Goal: Task Accomplishment & Management: Manage account settings

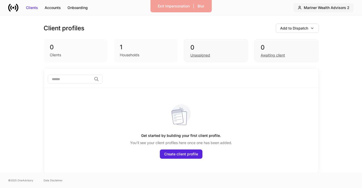
click at [336, 7] on div "Mariner Wealth Advisors 2" at bounding box center [327, 7] width 46 height 5
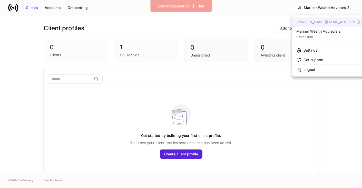
click at [319, 35] on div "Switch firm" at bounding box center [319, 36] width 44 height 5
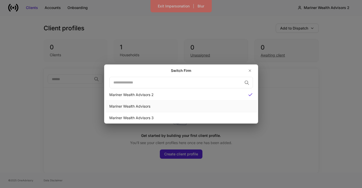
click at [176, 107] on div "Mariner Wealth Advisors" at bounding box center [181, 106] width 144 height 5
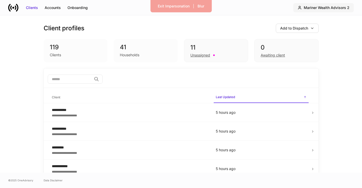
click at [332, 9] on div "Mariner Wealth Advisors 2" at bounding box center [327, 7] width 46 height 5
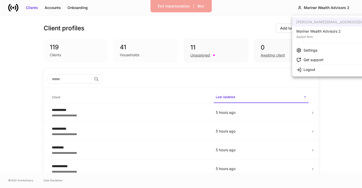
click at [316, 36] on div "Switch firm" at bounding box center [319, 36] width 44 height 5
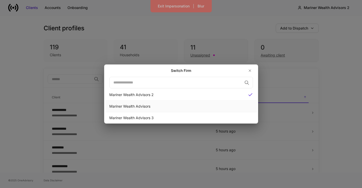
click at [169, 105] on div "Mariner Wealth Advisors" at bounding box center [181, 106] width 144 height 5
